Goal: Task Accomplishment & Management: Complete application form

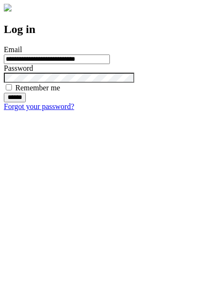
type input "**********"
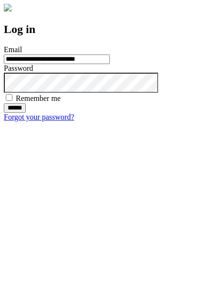
click at [26, 113] on input "******" at bounding box center [15, 108] width 22 height 10
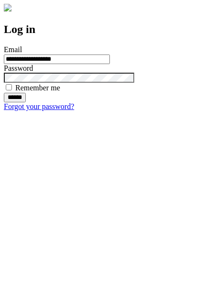
type input "**********"
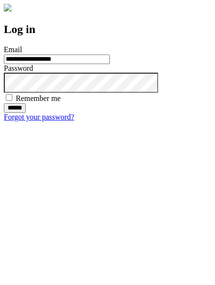
click at [26, 113] on input "******" at bounding box center [15, 108] width 22 height 10
